Goal: Information Seeking & Learning: Learn about a topic

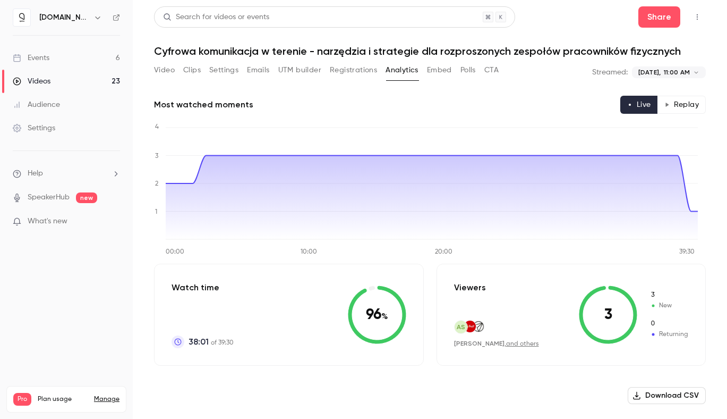
scroll to position [1040, 0]
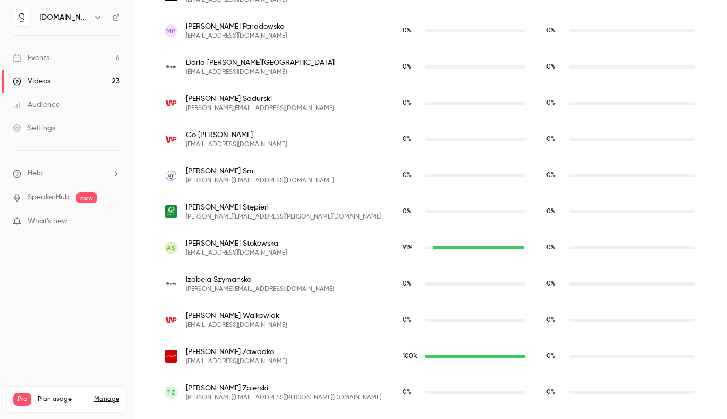
click at [56, 83] on link "Videos 23" at bounding box center [66, 81] width 133 height 23
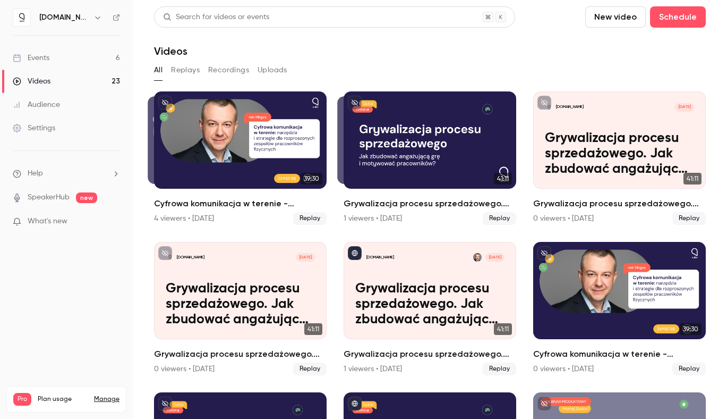
click at [65, 62] on link "Events 6" at bounding box center [66, 57] width 133 height 23
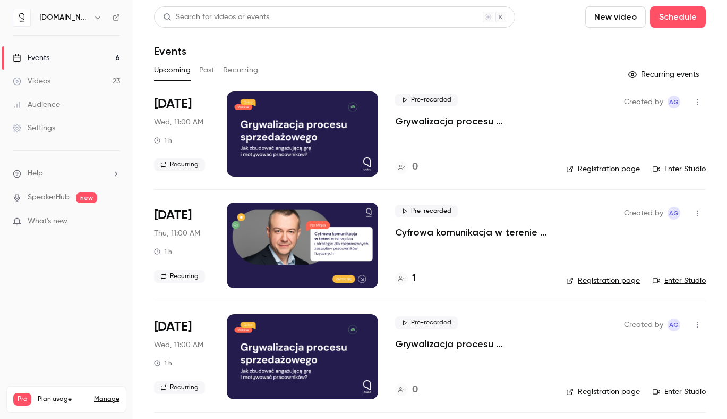
click at [207, 73] on button "Past" at bounding box center [206, 70] width 15 height 17
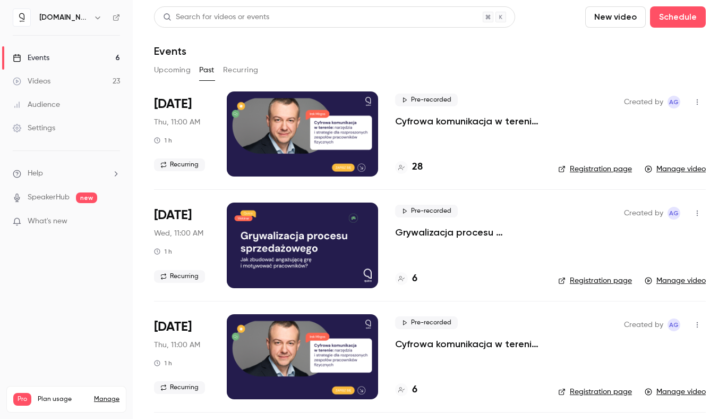
click at [458, 119] on p "Cyfrowa komunikacja w terenie - narzędzia i strategie dla rozproszonych zespołó…" at bounding box center [468, 121] width 146 height 13
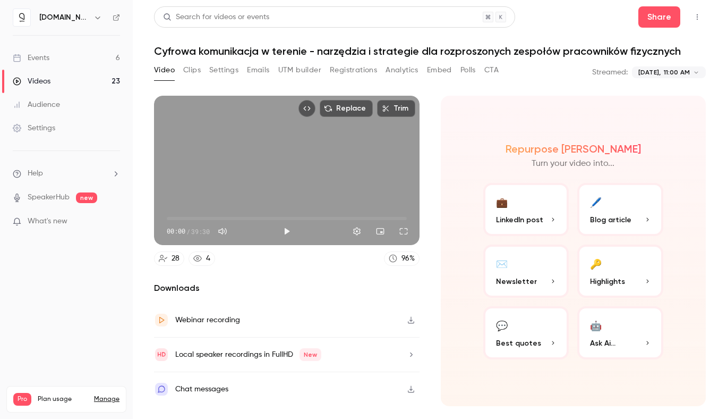
click at [403, 70] on button "Analytics" at bounding box center [402, 70] width 33 height 17
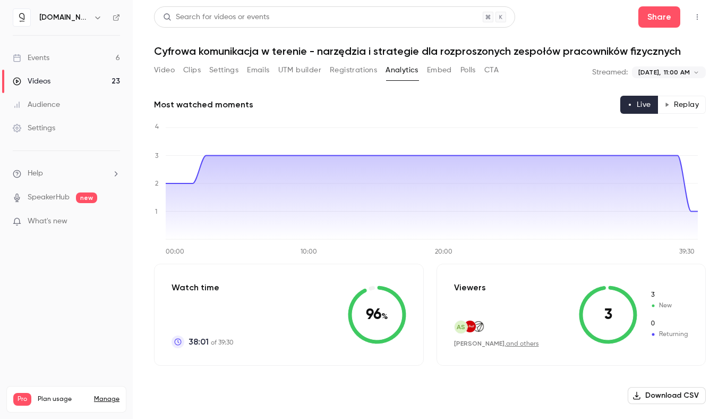
click at [682, 110] on button "Replay" at bounding box center [682, 105] width 48 height 18
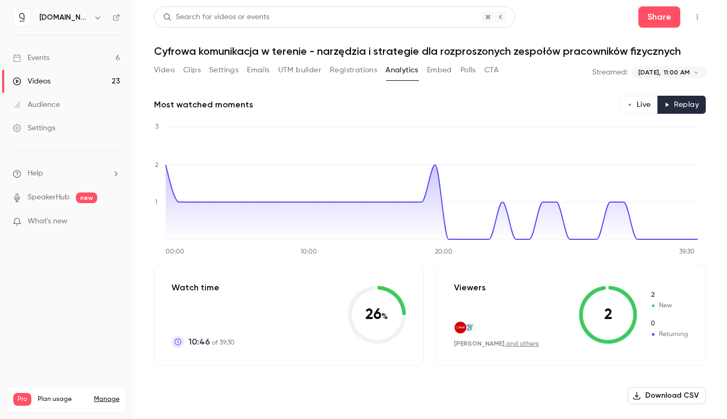
click at [632, 104] on button "Live" at bounding box center [639, 105] width 38 height 18
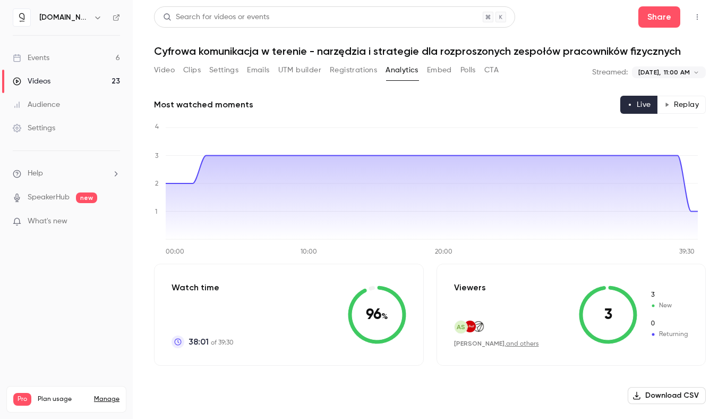
click at [66, 80] on link "Videos 23" at bounding box center [66, 81] width 133 height 23
